Goal: Task Accomplishment & Management: Complete application form

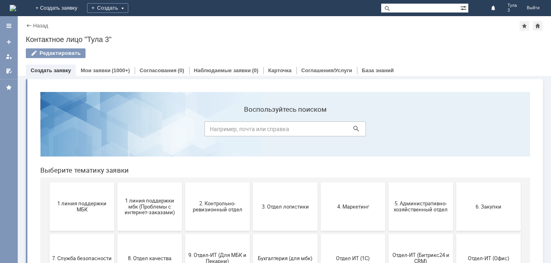
click at [16, 10] on img at bounding box center [13, 8] width 6 height 6
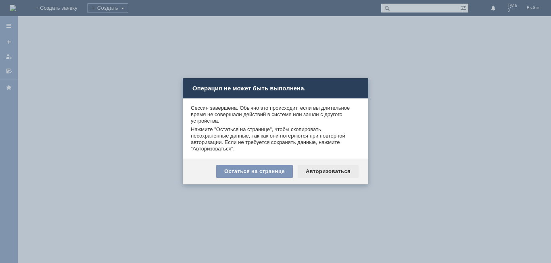
click at [318, 177] on div "Авторизоваться" at bounding box center [328, 171] width 61 height 13
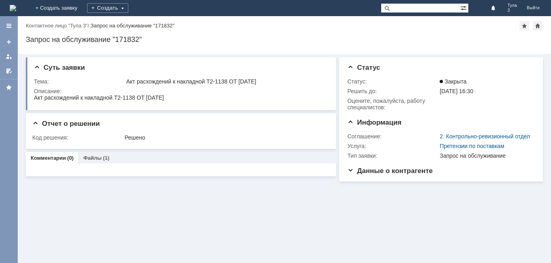
click at [16, 5] on img at bounding box center [13, 8] width 6 height 6
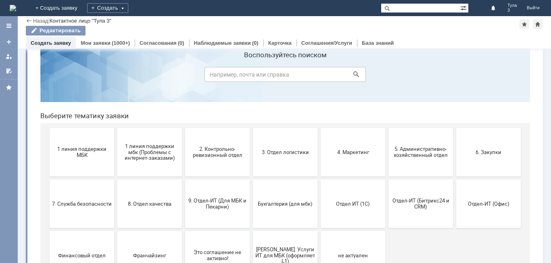
scroll to position [40, 0]
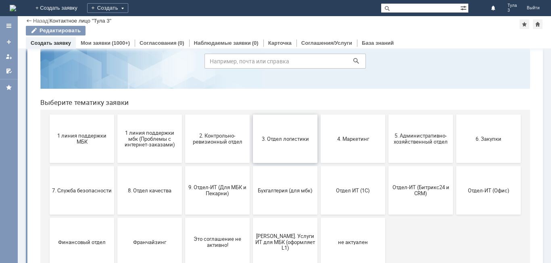
click at [282, 136] on span "3. Отдел логистики" at bounding box center [285, 139] width 60 height 6
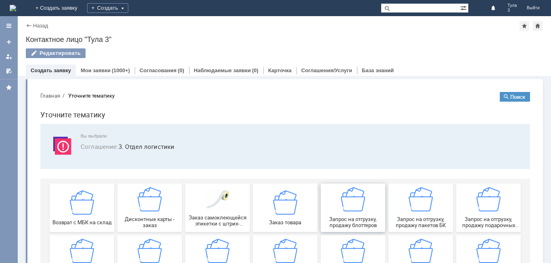
click at [348, 218] on span "Запрос на отгрузку, продажу блоттеров" at bounding box center [353, 222] width 60 height 12
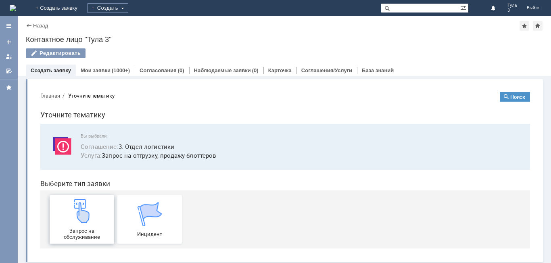
click at [61, 212] on div "Запрос на обслуживание" at bounding box center [82, 219] width 60 height 41
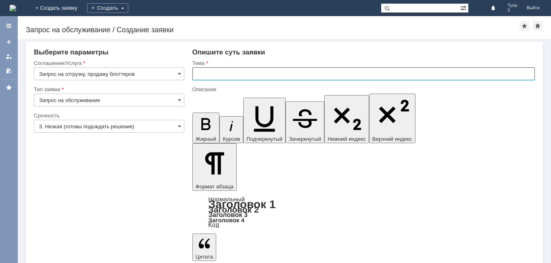
click at [259, 73] on input "text" at bounding box center [363, 73] width 343 height 13
type input "МБК Тула 3 блоттеры"
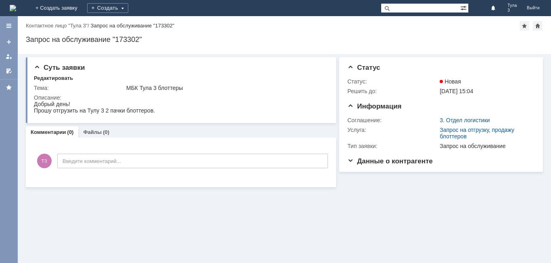
click at [16, 10] on img at bounding box center [13, 8] width 6 height 6
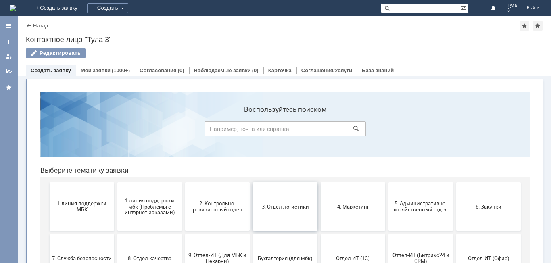
click at [297, 201] on button "3. Отдел логистики" at bounding box center [285, 206] width 65 height 48
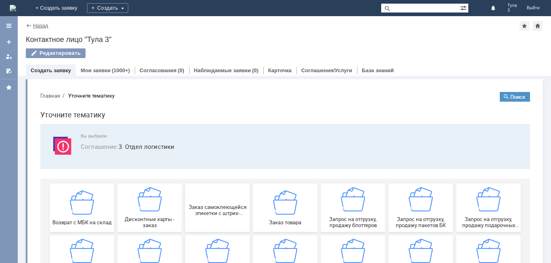
click at [36, 24] on link "Назад" at bounding box center [40, 26] width 15 height 6
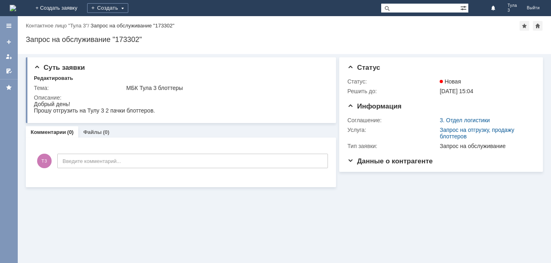
click at [16, 10] on img at bounding box center [13, 8] width 6 height 6
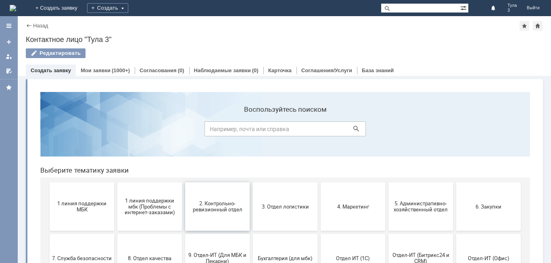
scroll to position [40, 0]
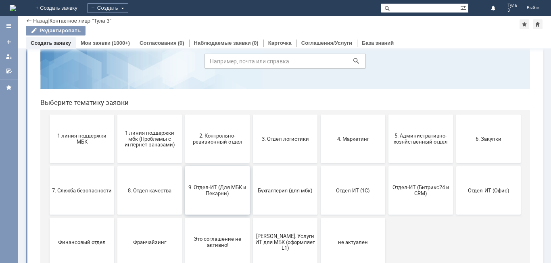
click at [198, 196] on span "9. Отдел-ИТ (Для МБК и Пекарни)" at bounding box center [218, 190] width 60 height 12
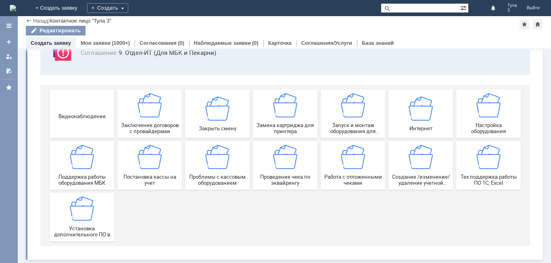
scroll to position [67, 0]
click at [275, 121] on div "Замена картриджа для принтера" at bounding box center [285, 113] width 60 height 41
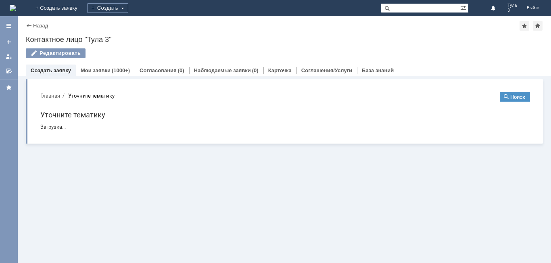
scroll to position [0, 0]
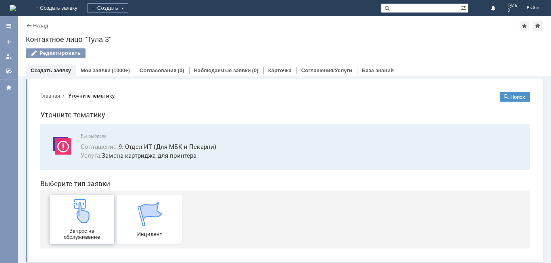
click at [99, 217] on div "Запрос на обслуживание" at bounding box center [82, 219] width 60 height 41
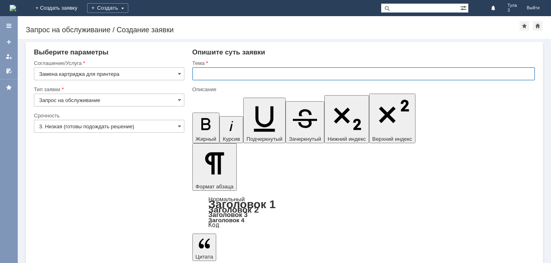
click at [220, 72] on input "text" at bounding box center [363, 73] width 343 height 13
type input "МБК Тула 3 картридж"
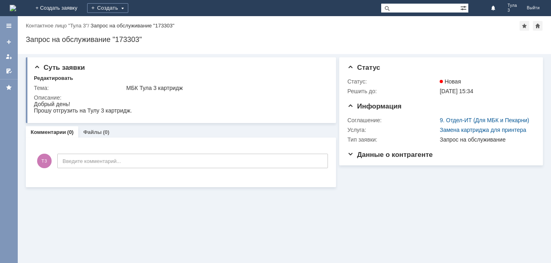
click at [16, 7] on img at bounding box center [13, 8] width 6 height 6
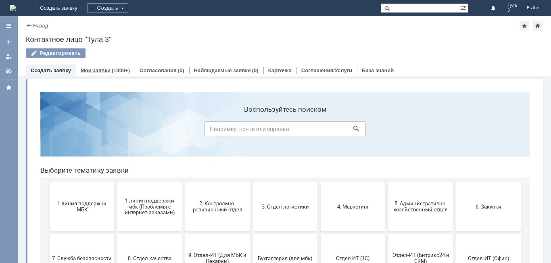
click at [94, 69] on link "Мои заявки" at bounding box center [96, 70] width 30 height 6
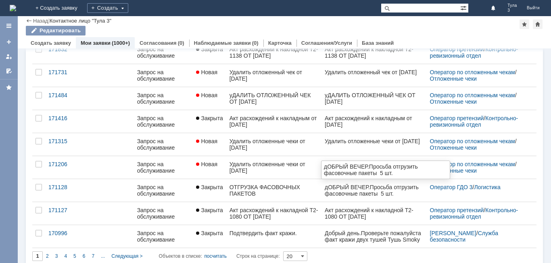
scroll to position [311, 0]
